Goal: Information Seeking & Learning: Find contact information

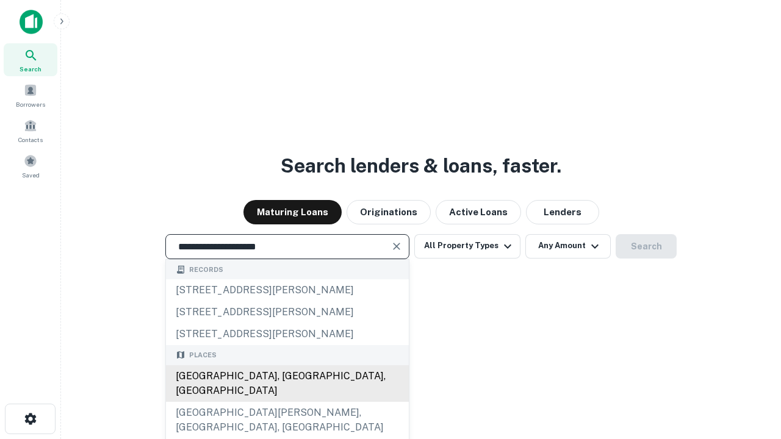
click at [287, 402] on div "Santa Monica, CA, USA" at bounding box center [287, 383] width 243 height 37
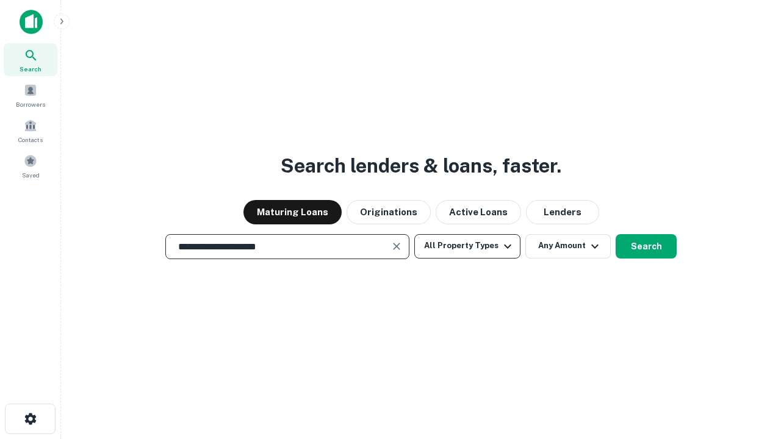
type input "**********"
click at [467, 246] on button "All Property Types" at bounding box center [467, 246] width 106 height 24
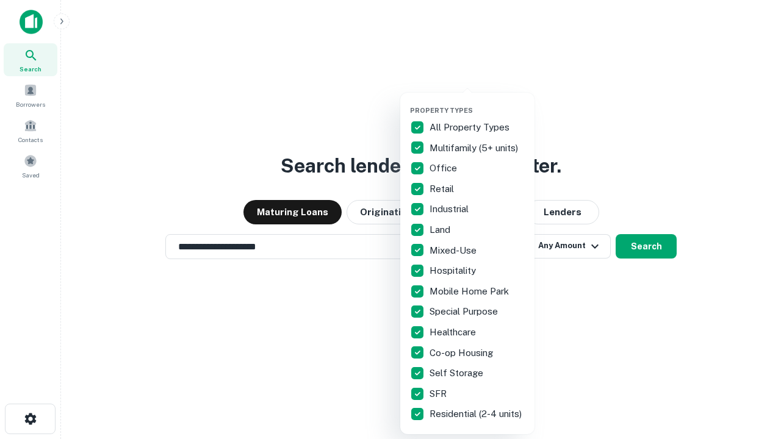
click at [477, 102] on button "button" at bounding box center [477, 102] width 134 height 1
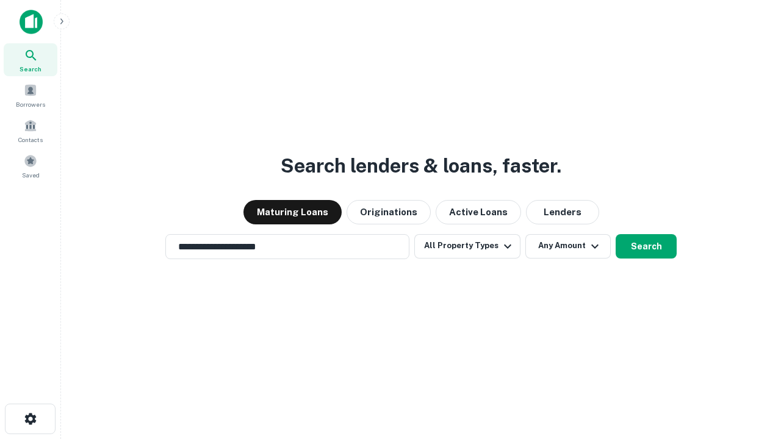
scroll to position [19, 0]
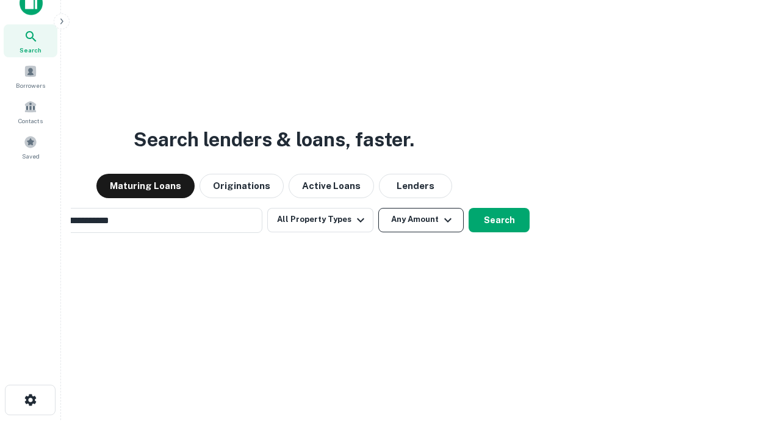
click at [378, 208] on button "Any Amount" at bounding box center [420, 220] width 85 height 24
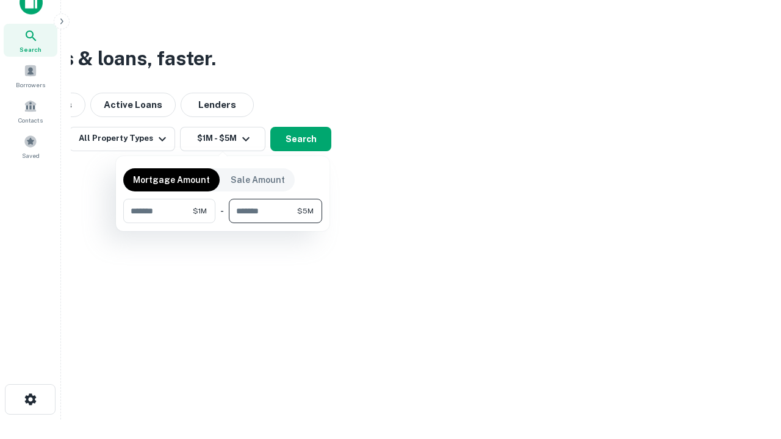
type input "*******"
click at [223, 223] on button "button" at bounding box center [222, 223] width 199 height 1
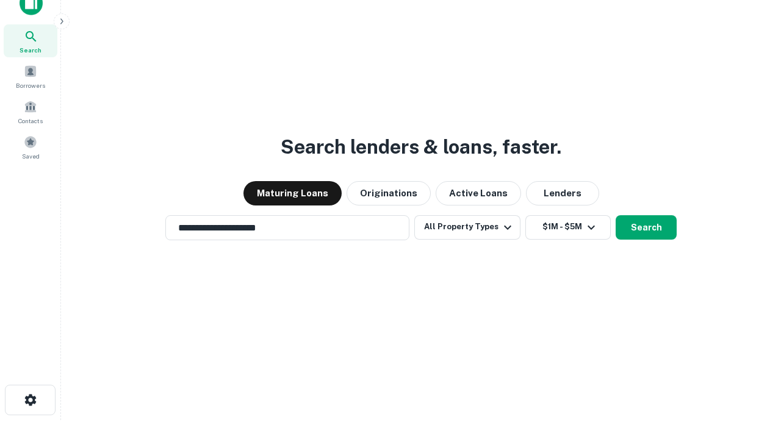
scroll to position [7, 225]
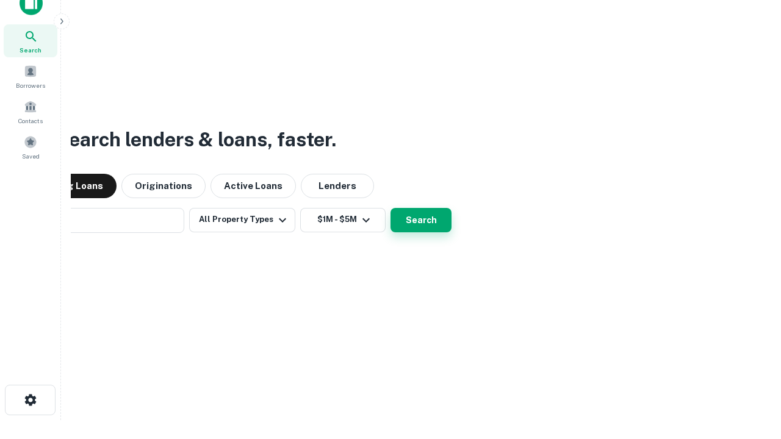
click at [390, 208] on button "Search" at bounding box center [420, 220] width 61 height 24
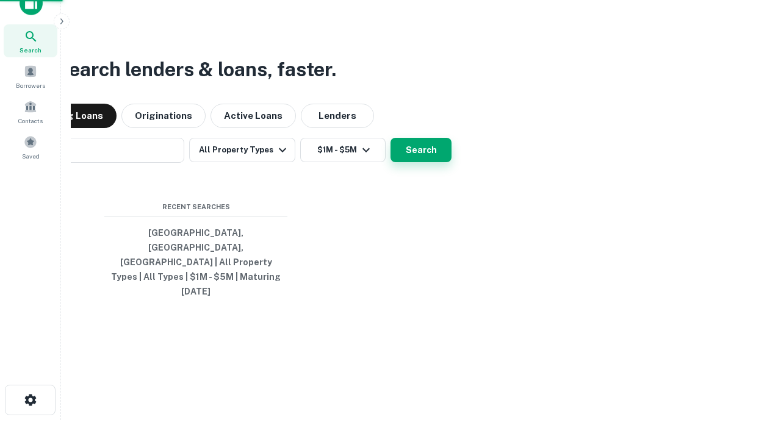
scroll to position [32, 345]
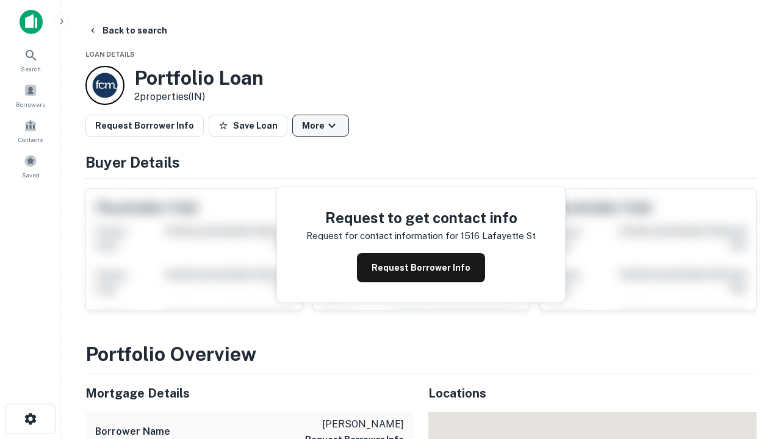
click at [320, 126] on button "More" at bounding box center [320, 126] width 57 height 22
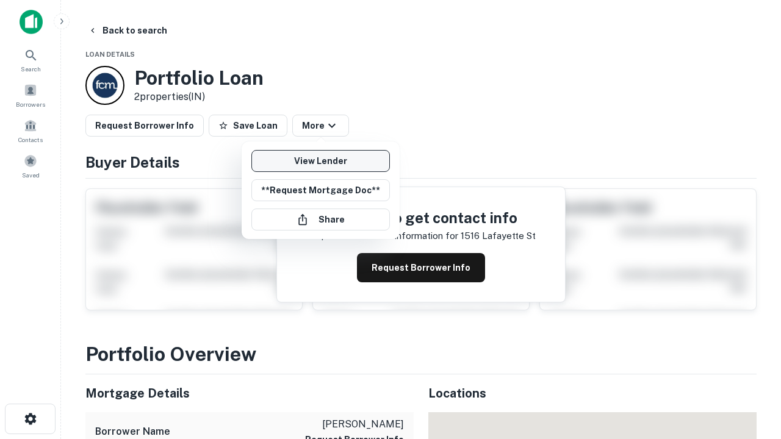
click at [320, 161] on link "View Lender" at bounding box center [320, 161] width 138 height 22
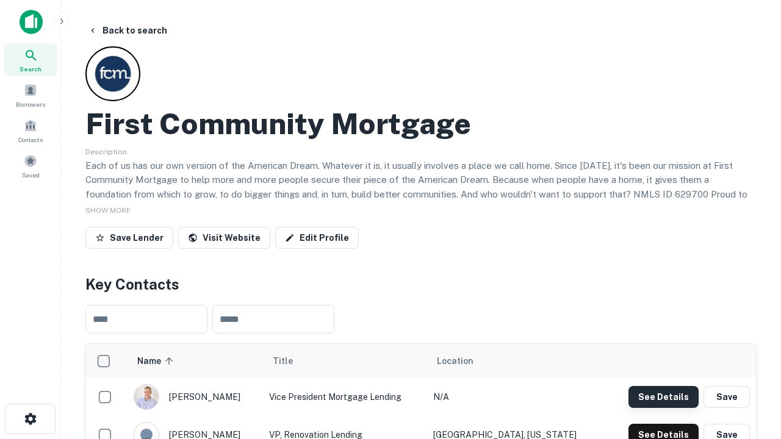
click at [663, 396] on button "See Details" at bounding box center [663, 397] width 70 height 22
click at [30, 419] on icon "button" at bounding box center [30, 419] width 15 height 15
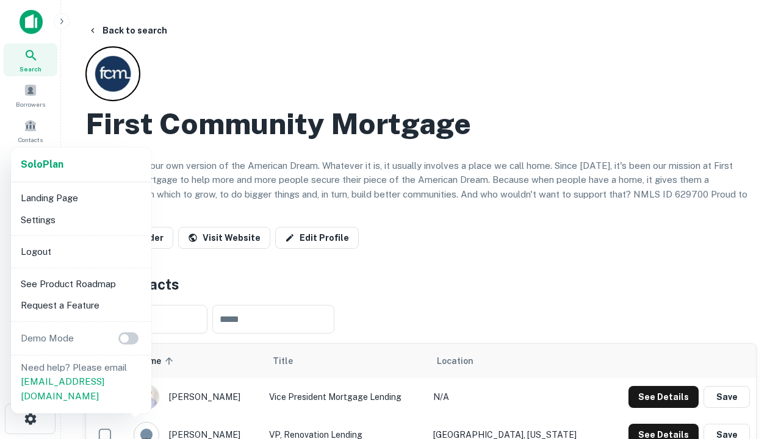
click at [80, 251] on li "Logout" at bounding box center [81, 252] width 130 height 22
